Goal: Information Seeking & Learning: Check status

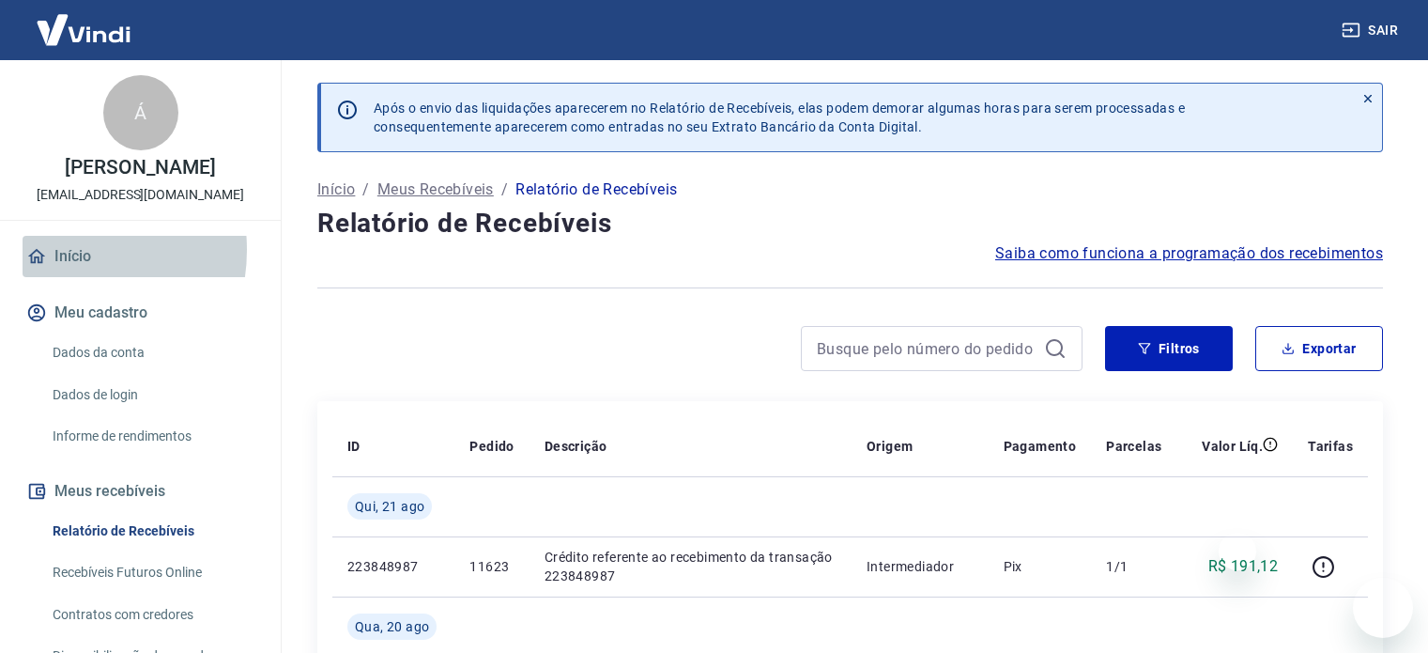
click at [54, 270] on link "Início" at bounding box center [141, 256] width 236 height 41
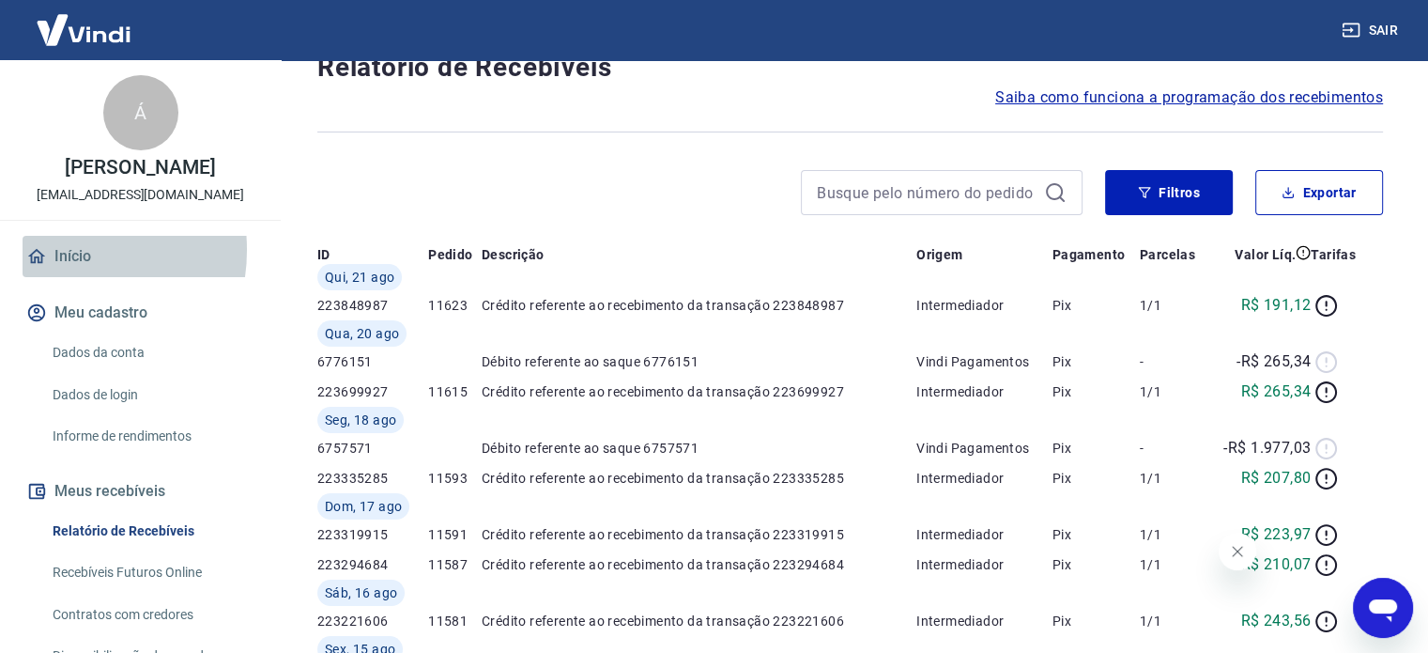
scroll to position [156, 0]
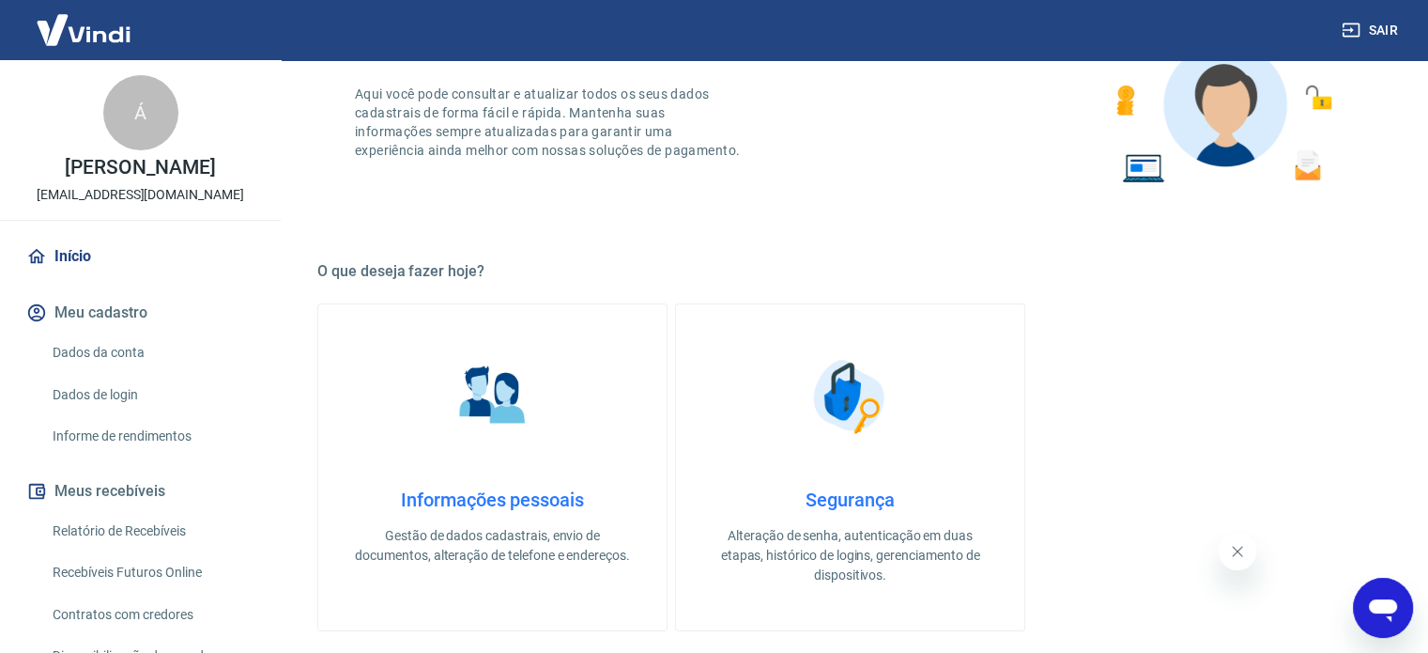
click at [104, 550] on link "Relatório de Recebíveis" at bounding box center [151, 531] width 213 height 39
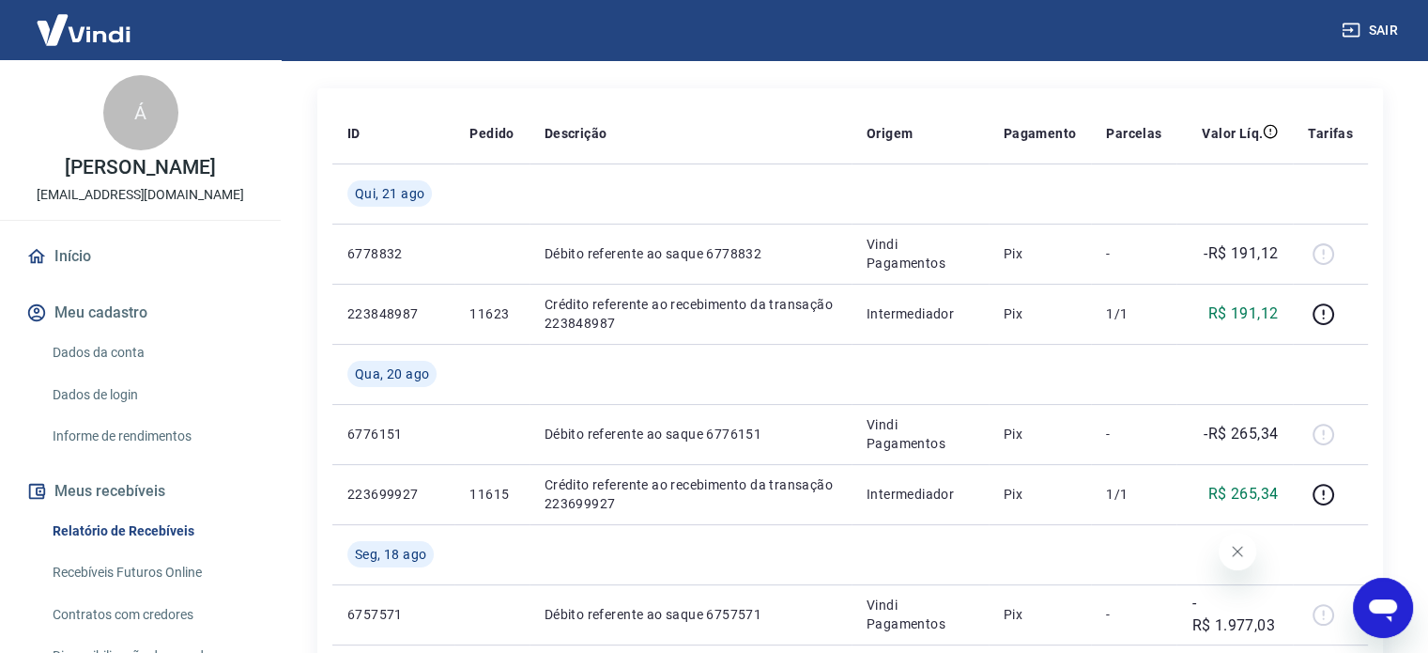
scroll to position [574, 0]
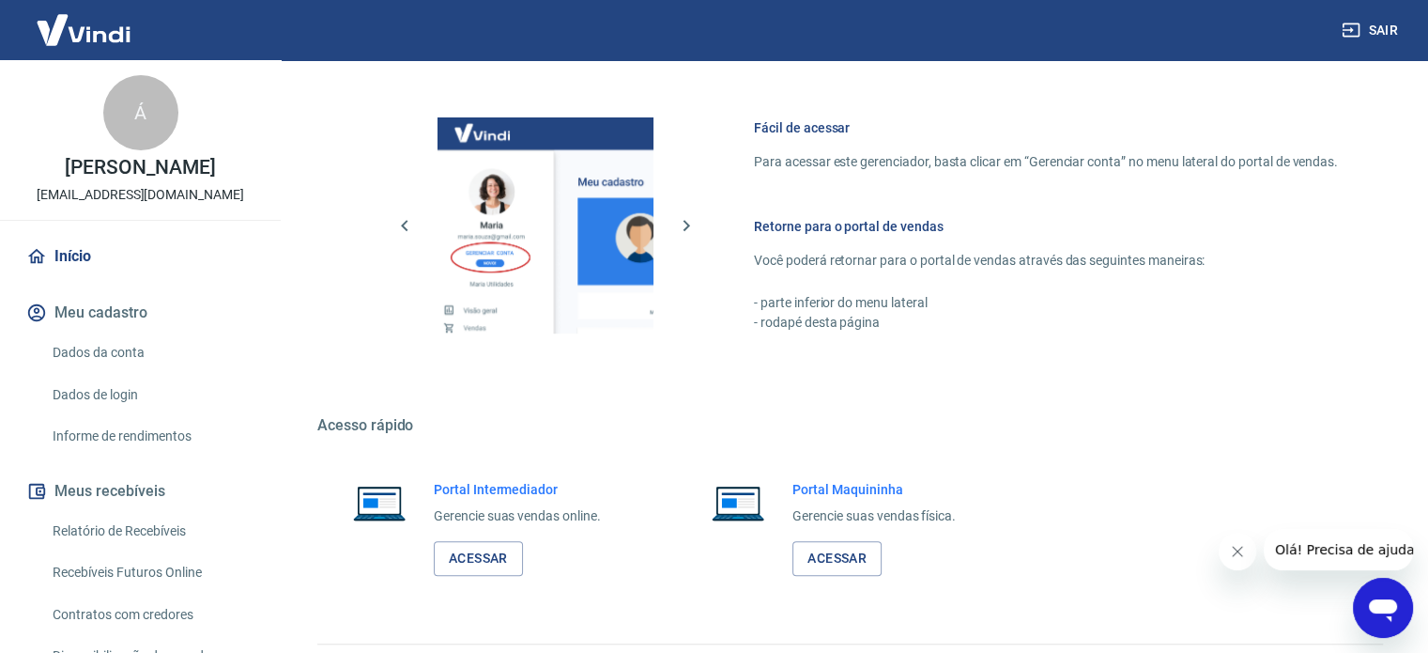
scroll to position [782, 0]
click at [192, 623] on link "Contratos com credores" at bounding box center [151, 614] width 213 height 39
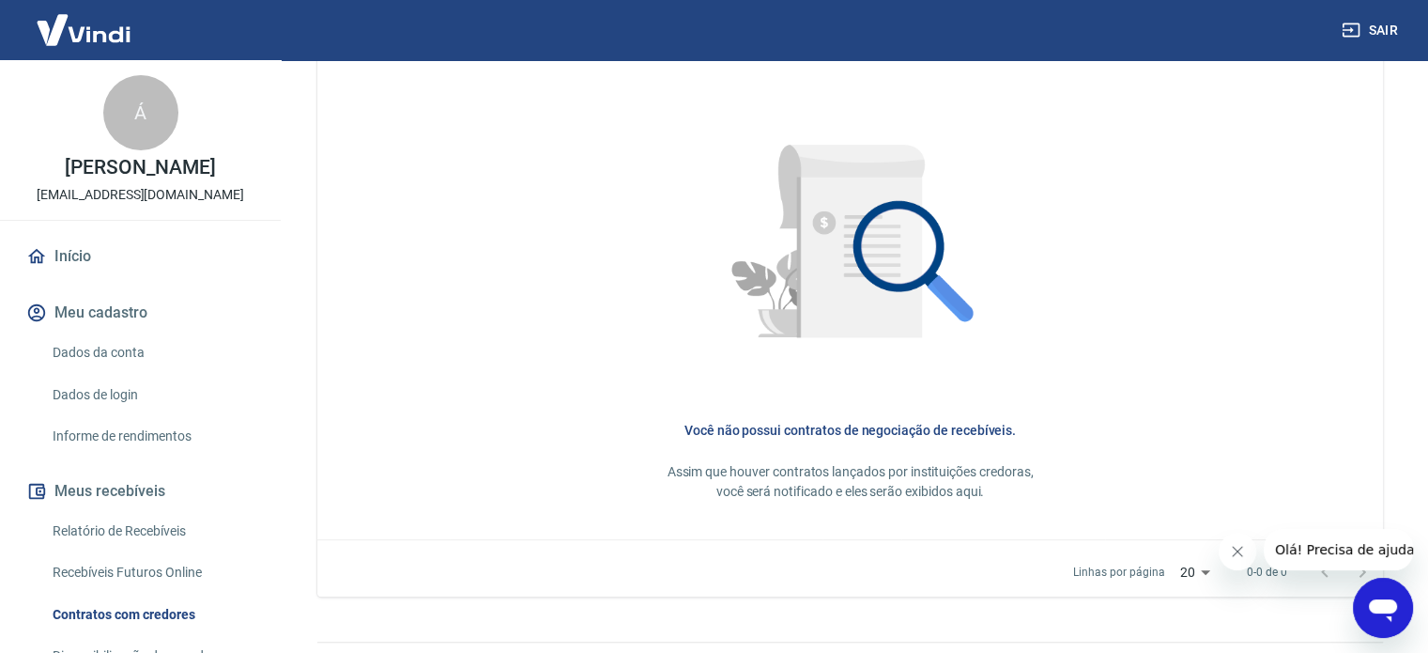
scroll to position [574, 0]
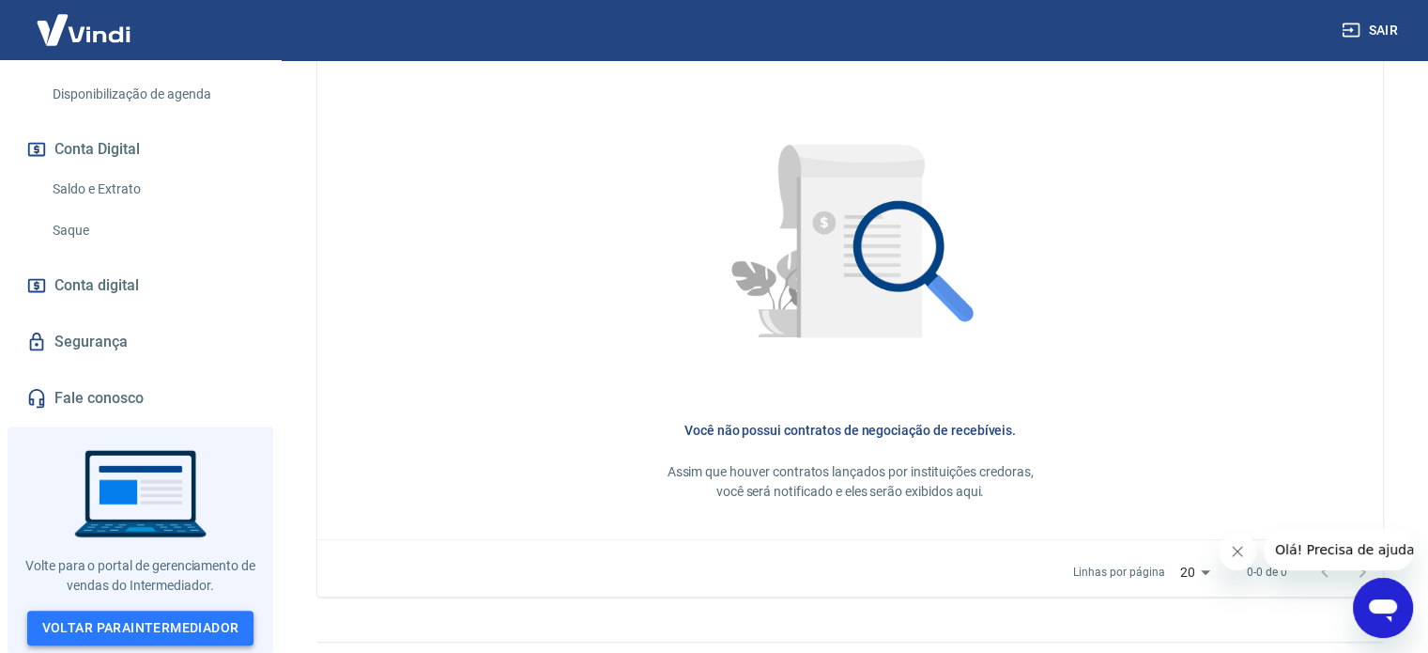
click at [173, 633] on link "Voltar para Intermediador" at bounding box center [140, 627] width 227 height 35
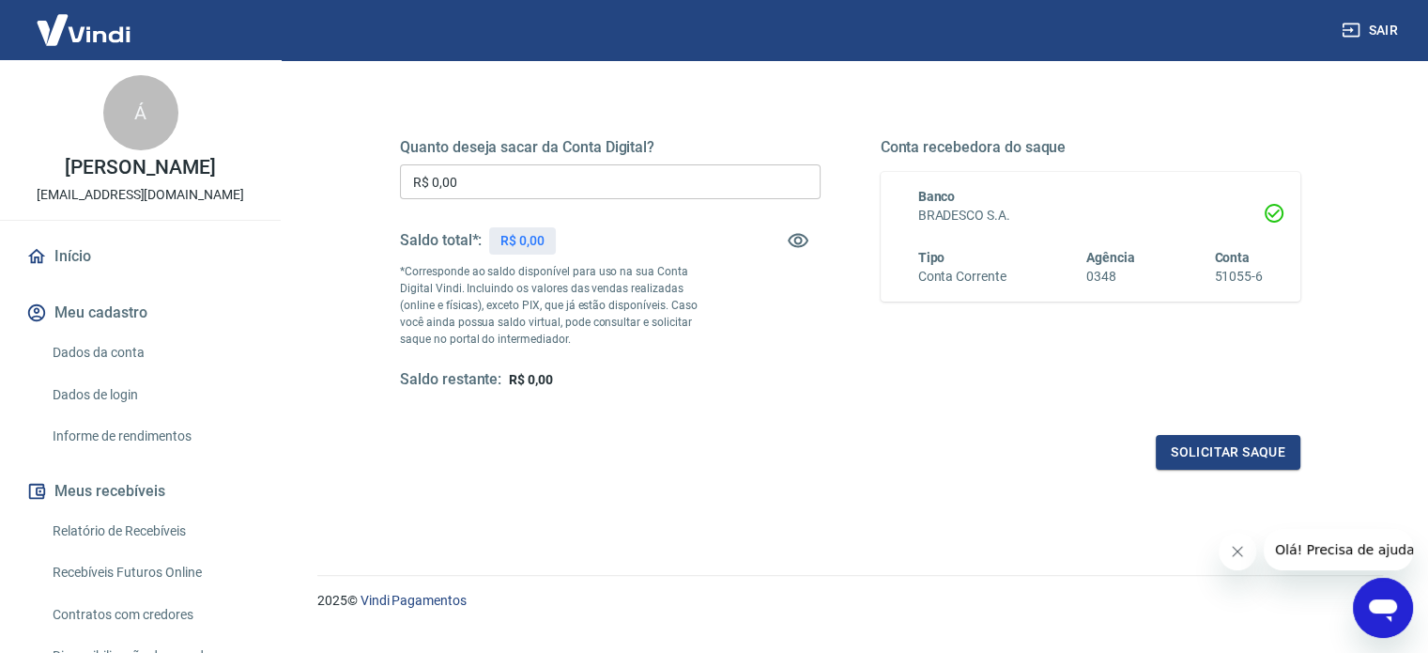
scroll to position [274, 0]
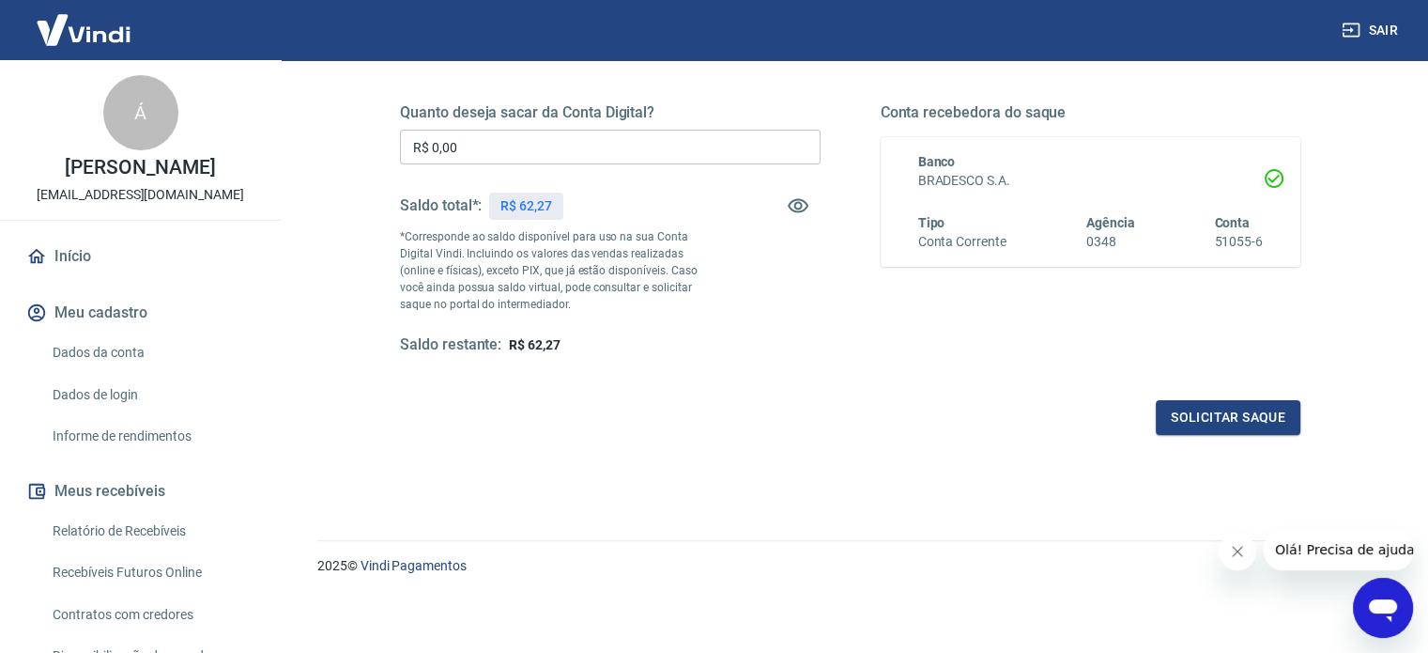
click at [120, 550] on link "Relatório de Recebíveis" at bounding box center [151, 531] width 213 height 39
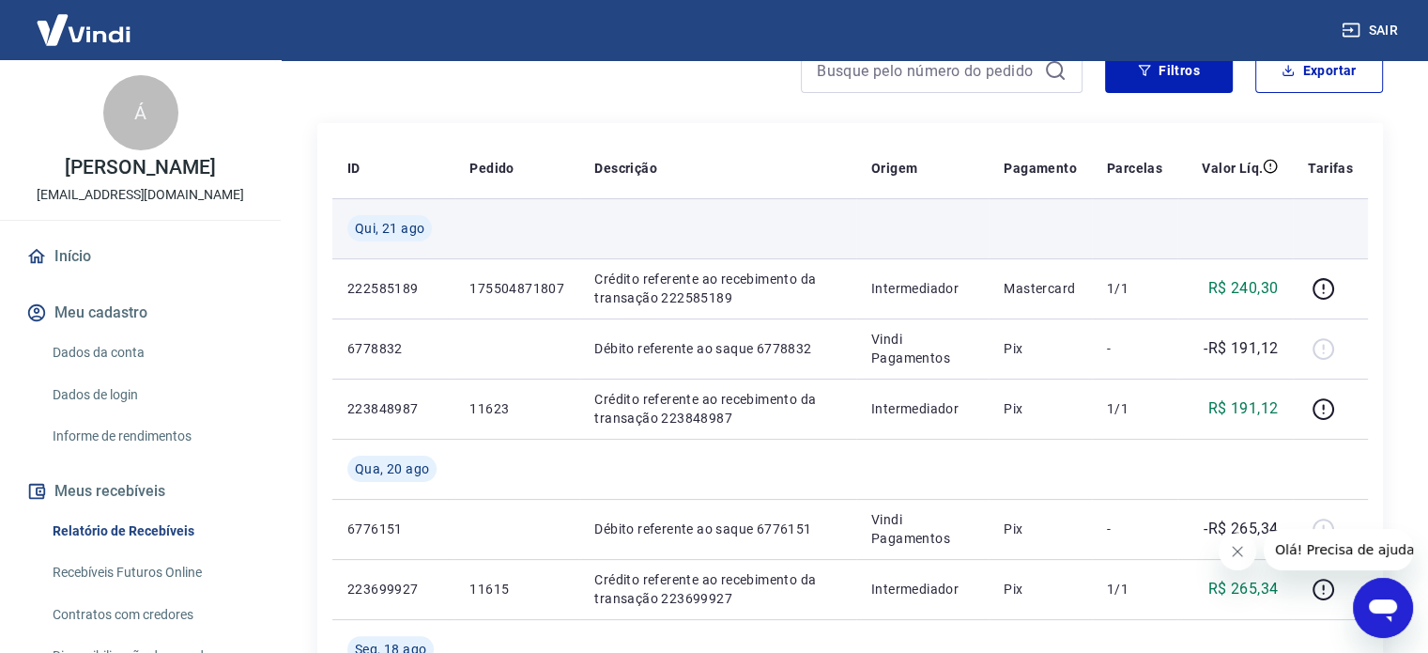
scroll to position [313, 0]
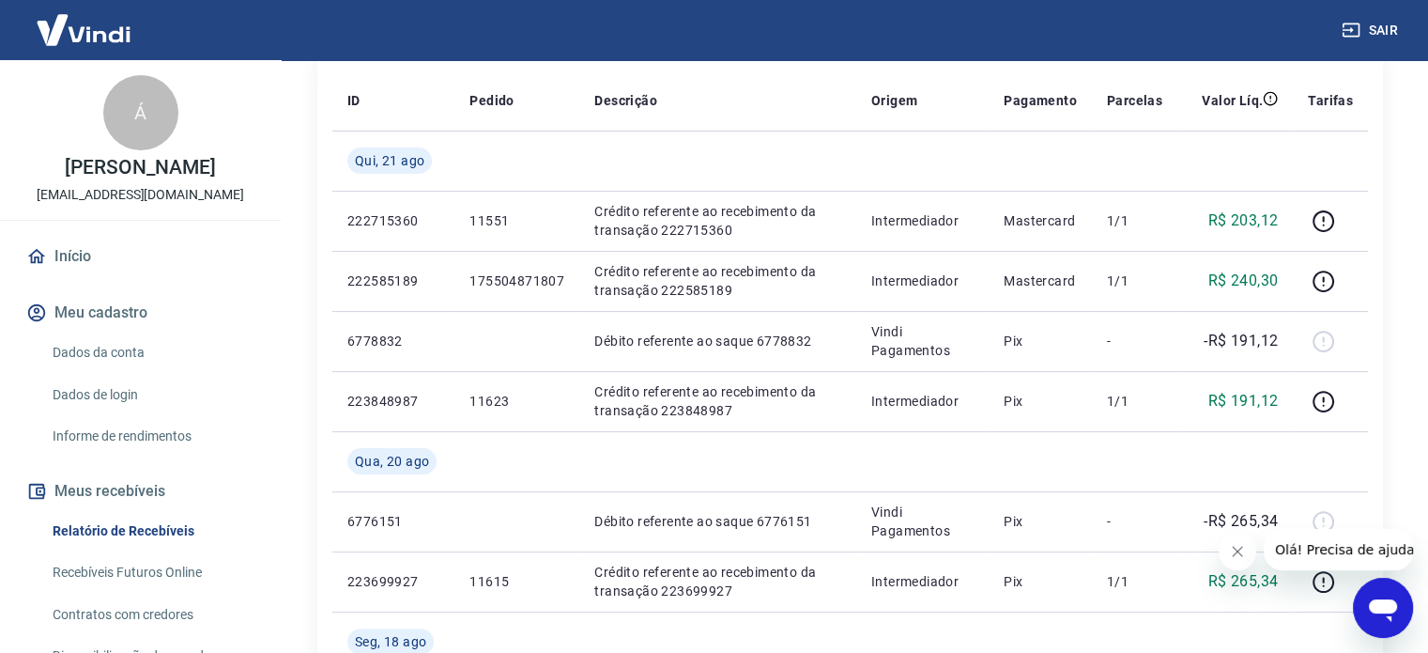
scroll to position [313, 0]
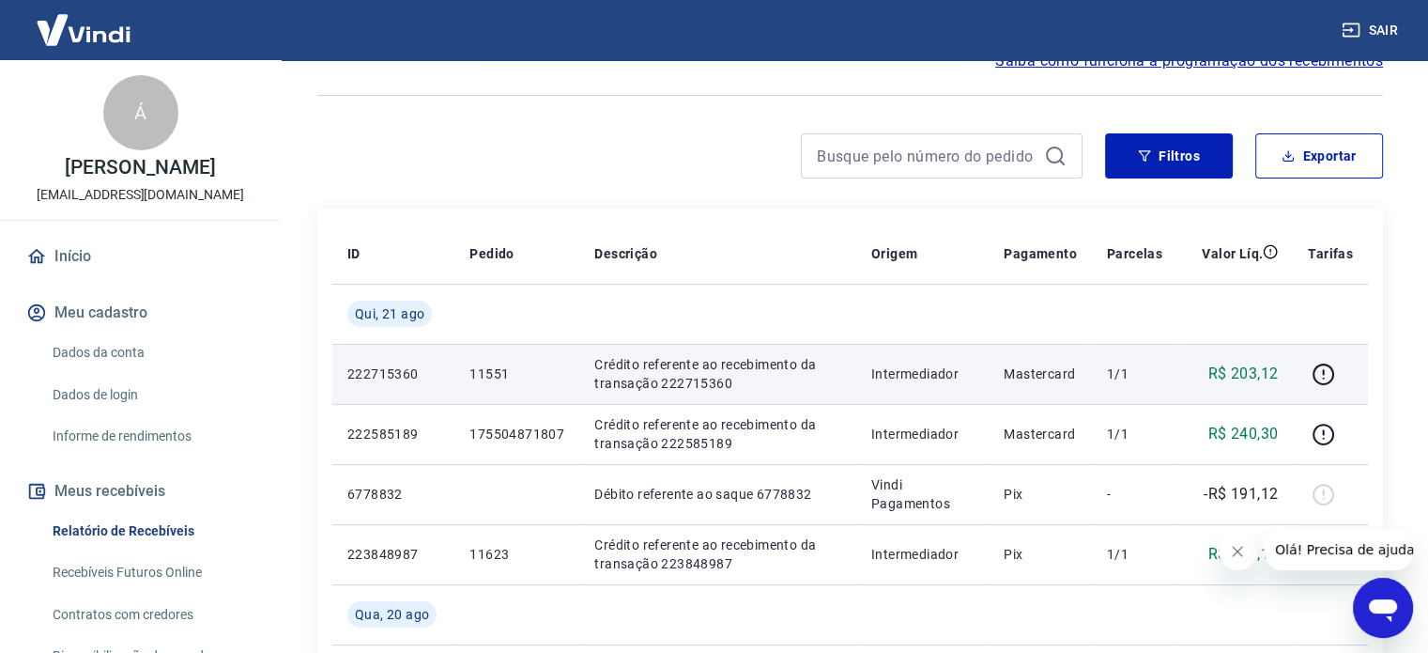
scroll to position [156, 0]
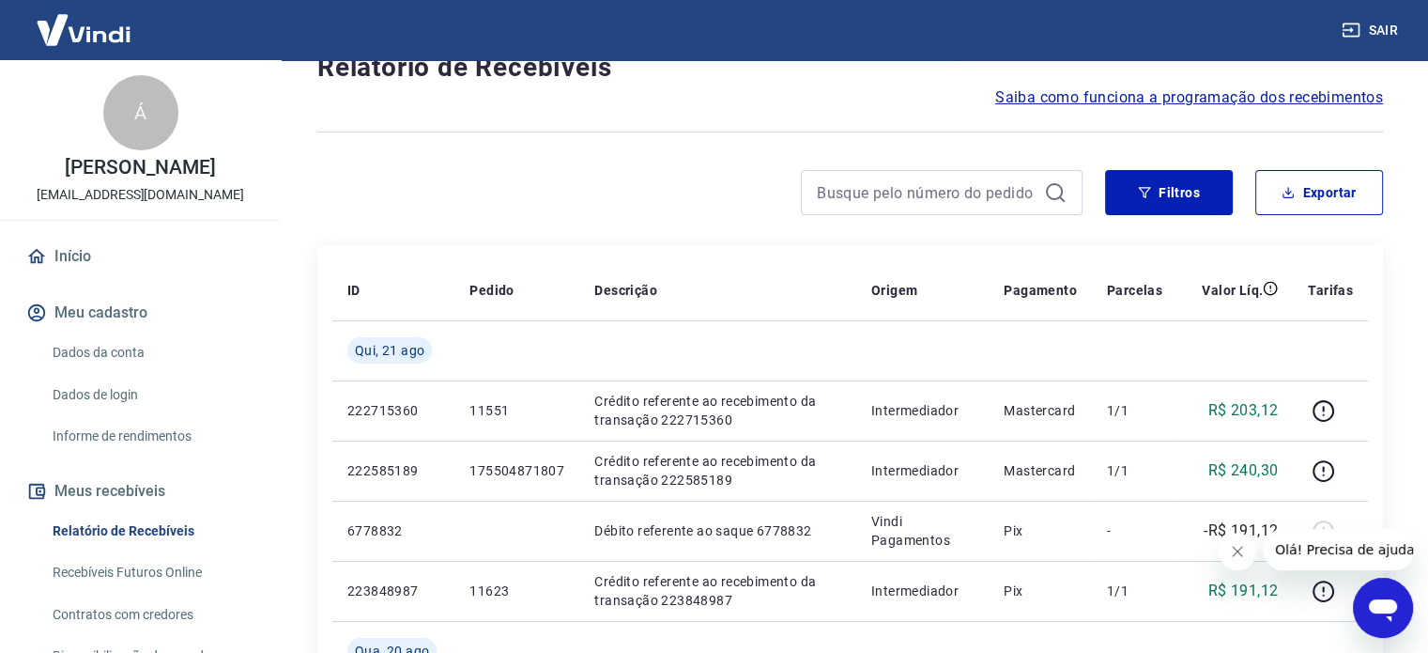
click at [1236, 552] on icon "Fechar mensagem da empresa" at bounding box center [1237, 551] width 9 height 9
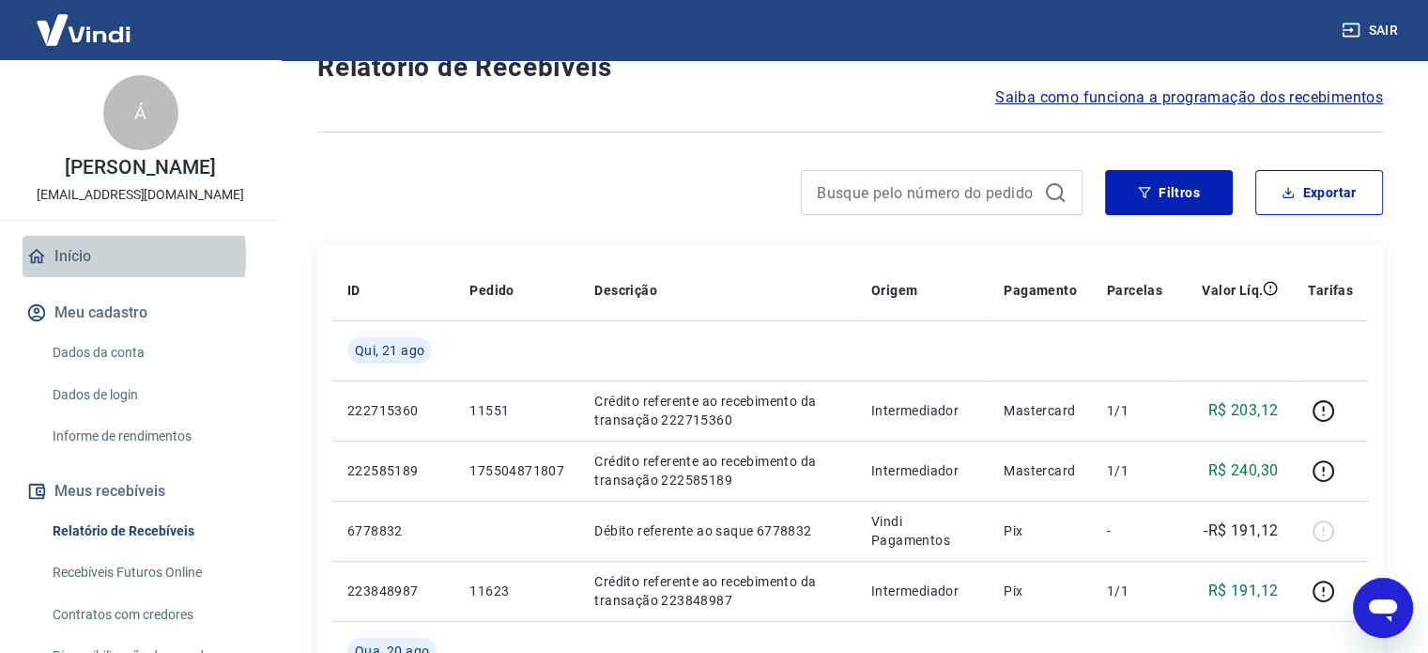
click at [72, 276] on link "Início" at bounding box center [141, 256] width 236 height 41
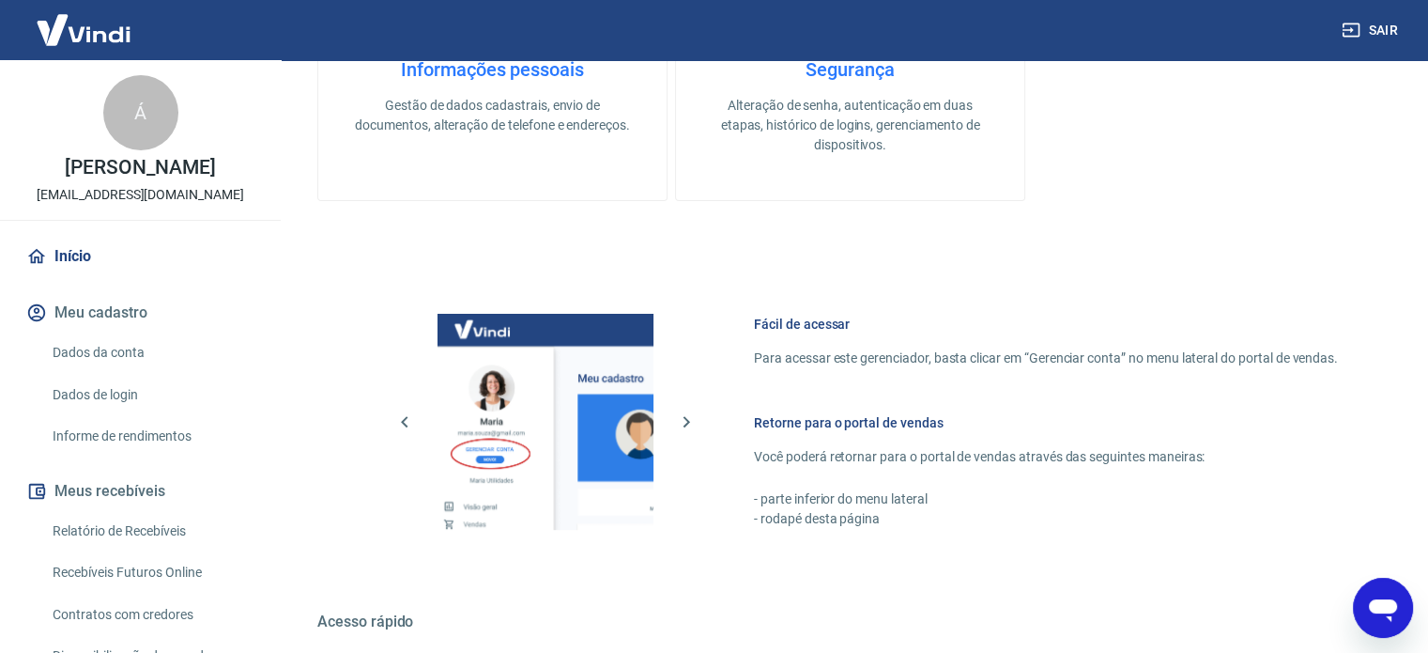
scroll to position [625, 0]
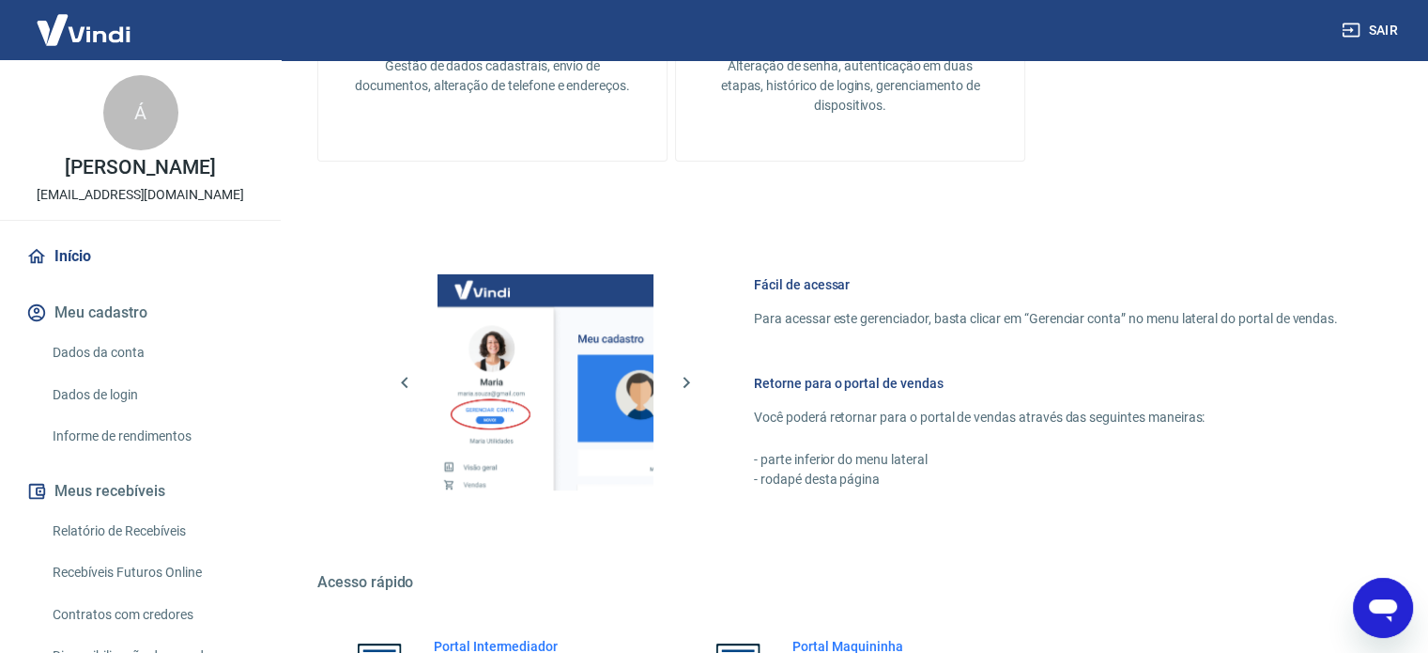
click at [108, 548] on link "Relatório de Recebíveis" at bounding box center [151, 531] width 213 height 39
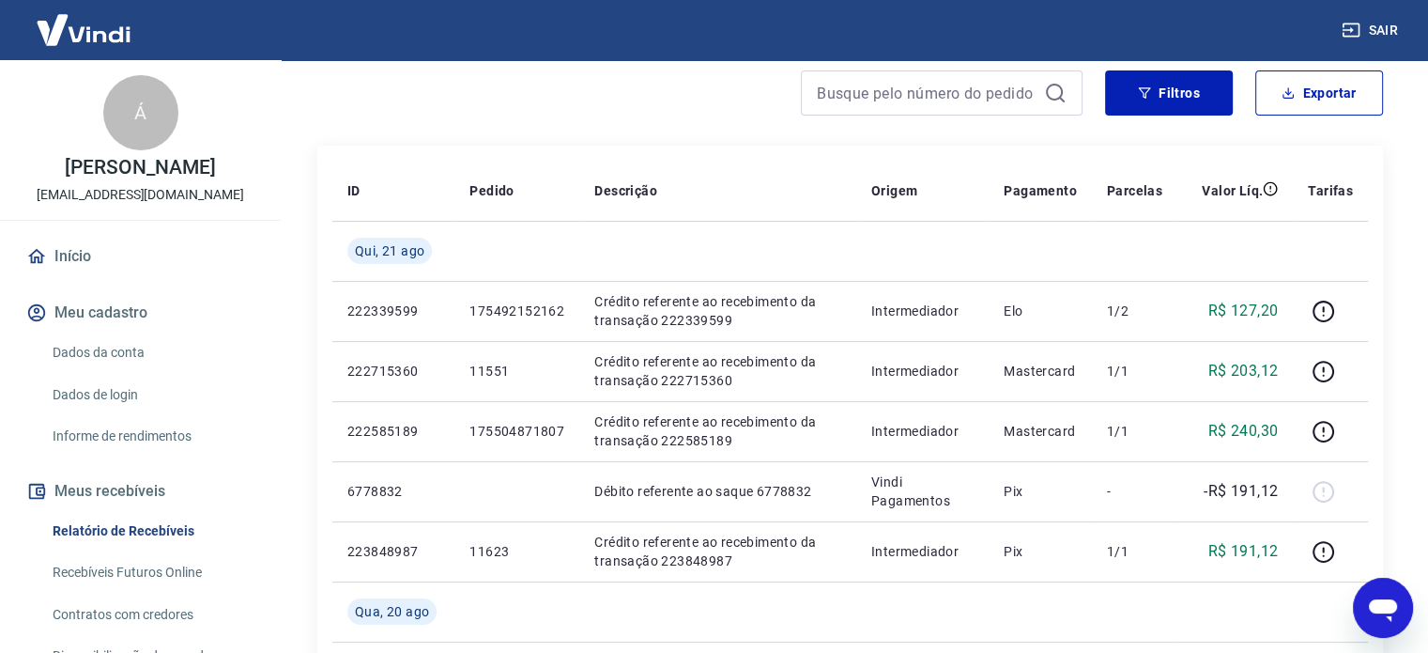
scroll to position [313, 0]
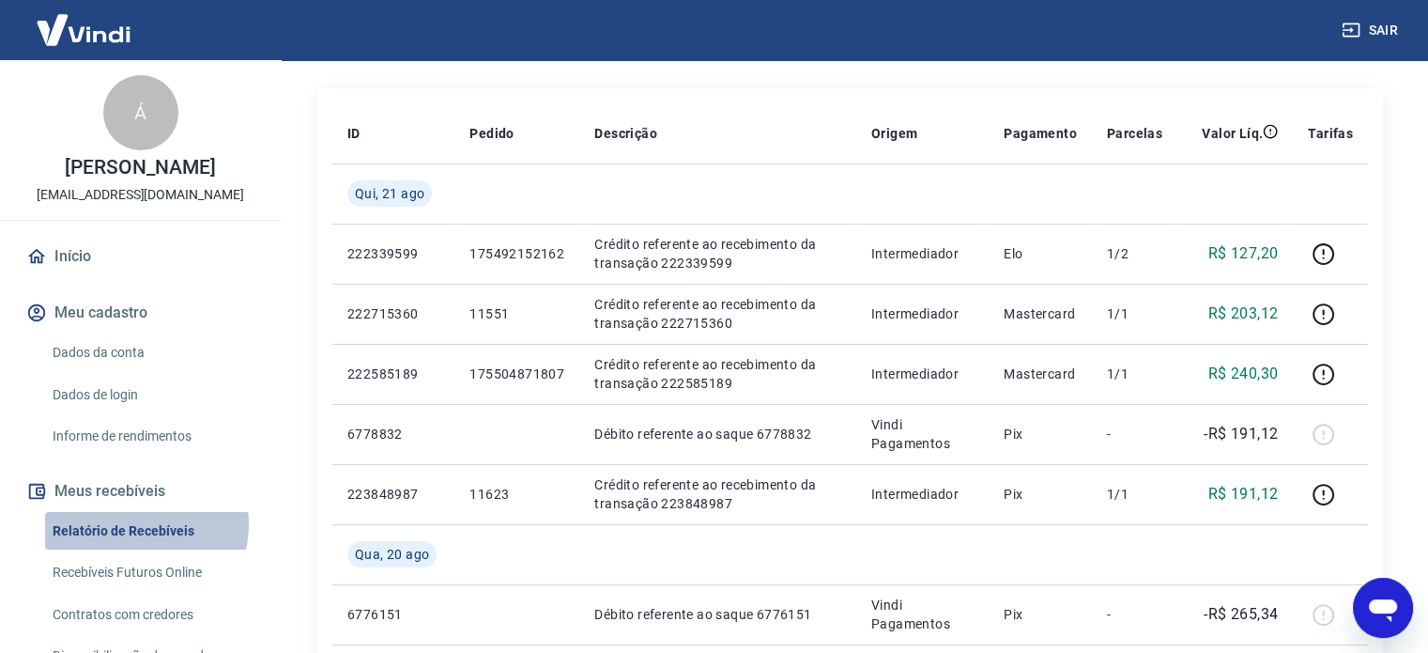
click at [134, 543] on link "Relatório de Recebíveis" at bounding box center [151, 531] width 213 height 39
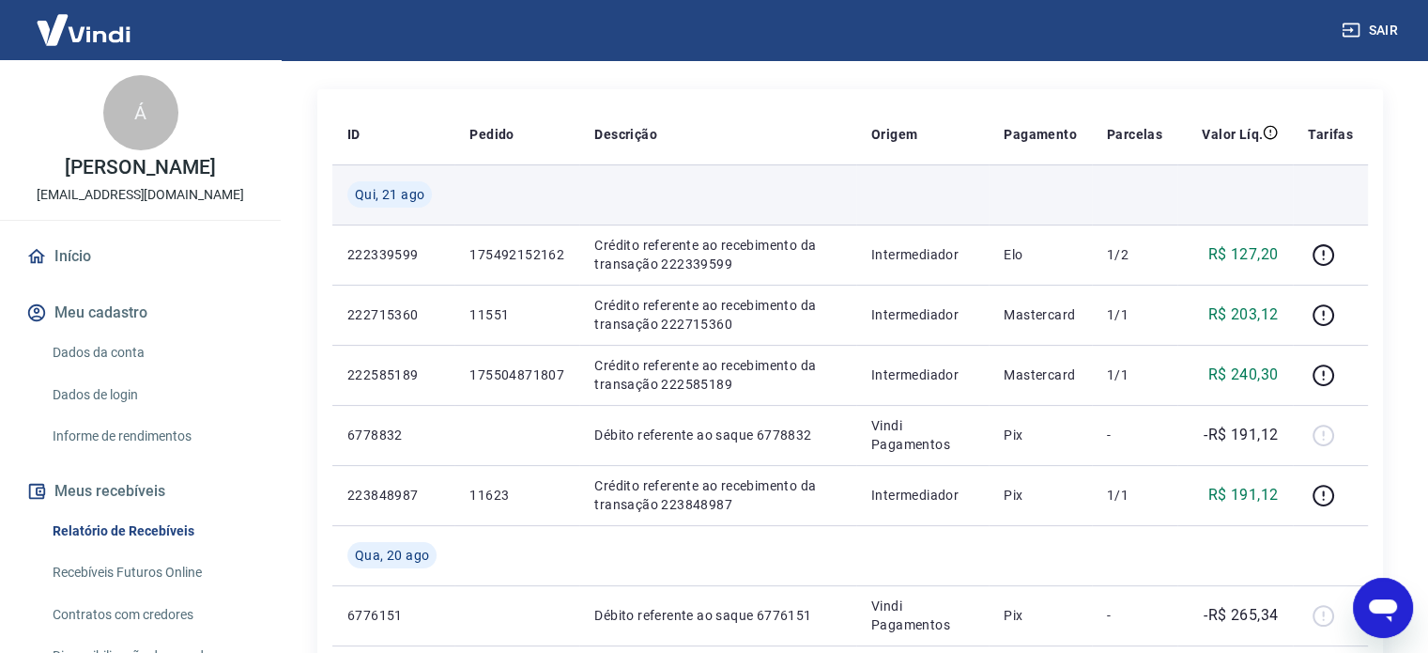
scroll to position [313, 0]
